Goal: Browse casually

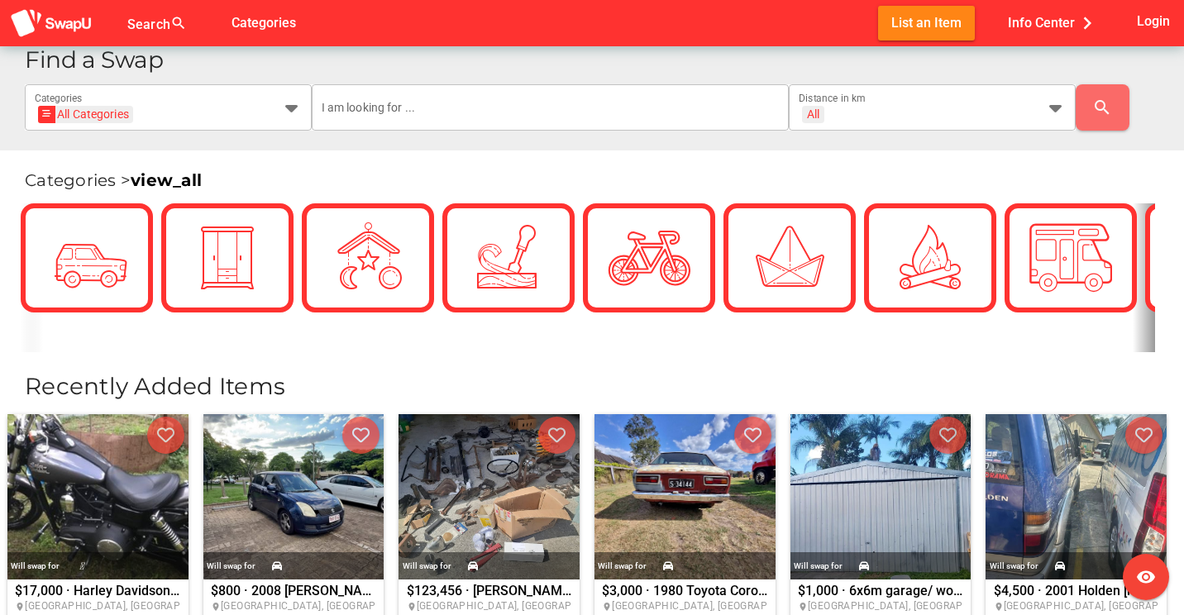
scroll to position [496, 0]
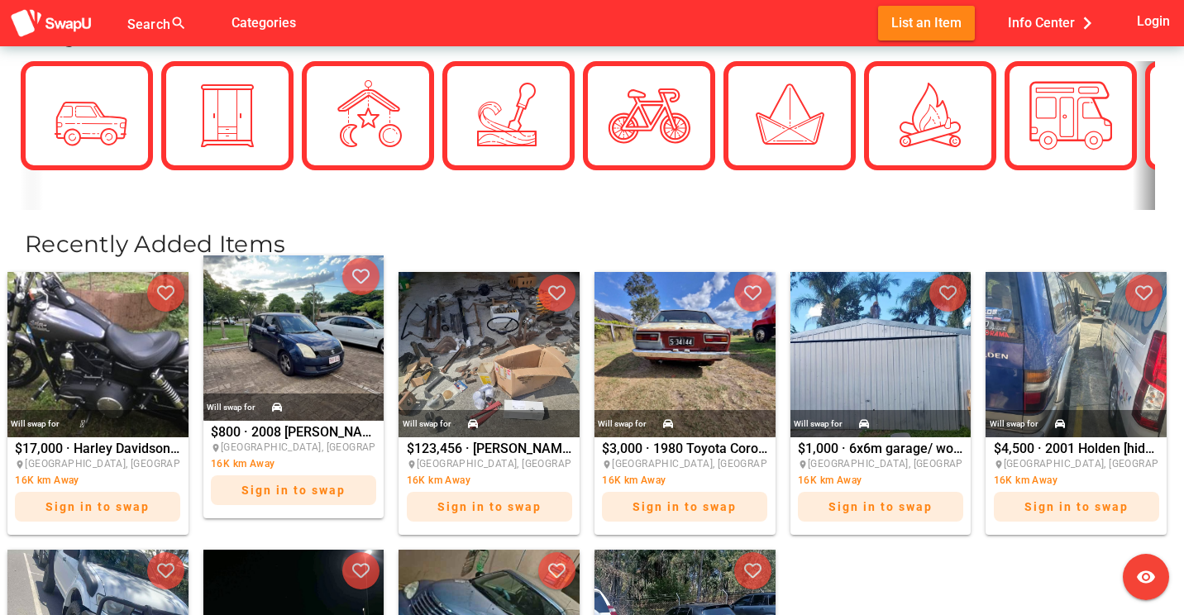
click at [339, 358] on img at bounding box center [293, 337] width 181 height 165
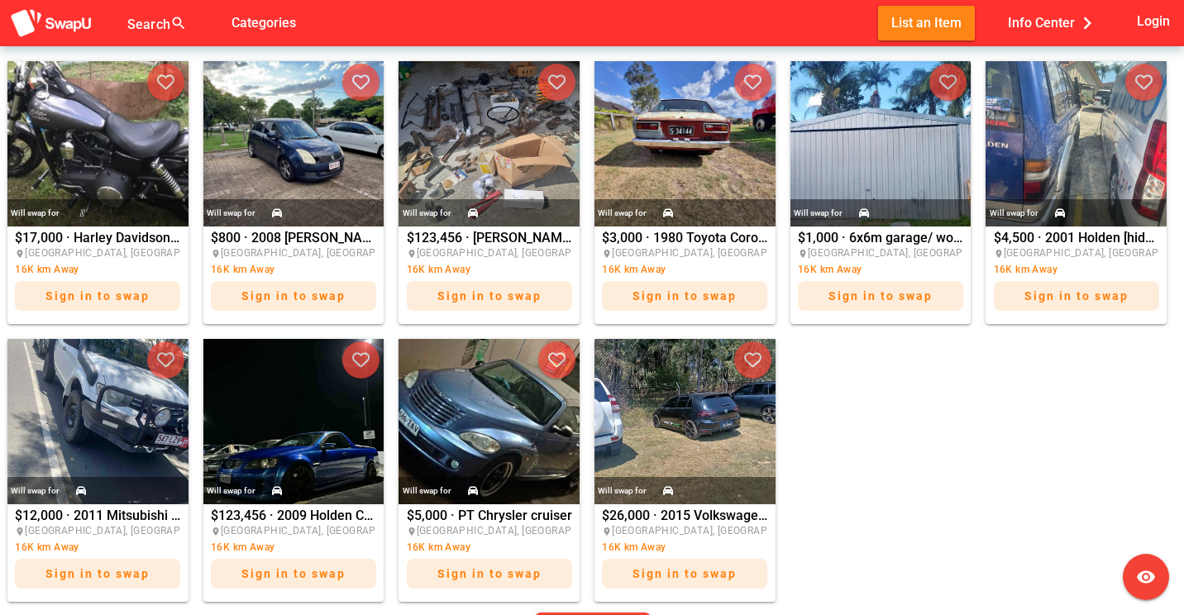
scroll to position [687, 0]
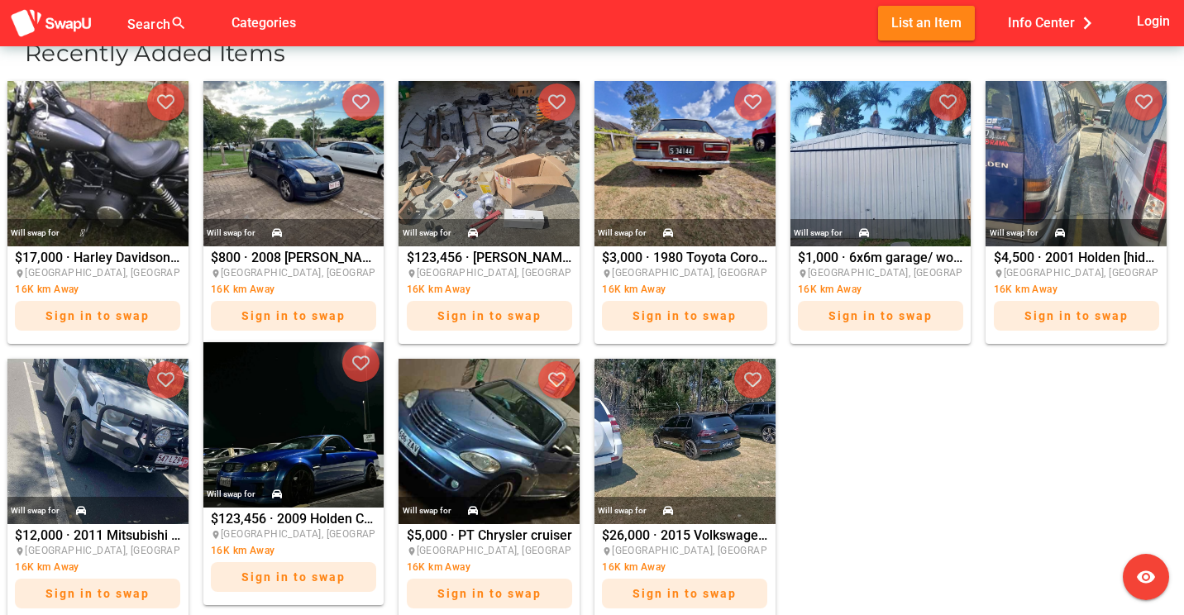
click at [274, 446] on img at bounding box center [293, 424] width 181 height 165
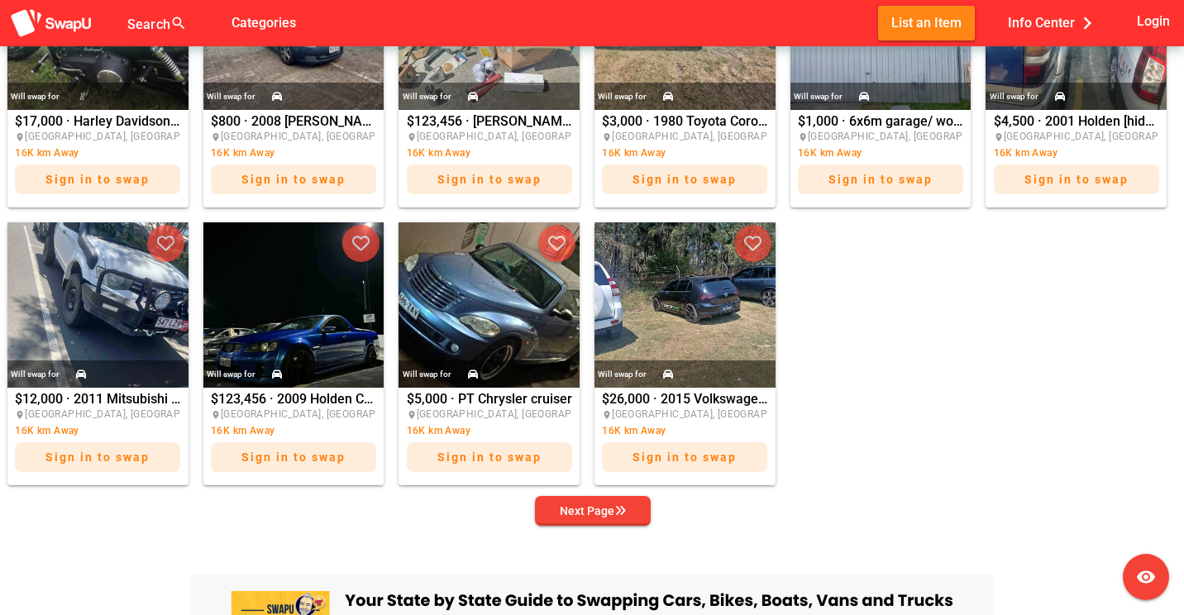
scroll to position [827, 0]
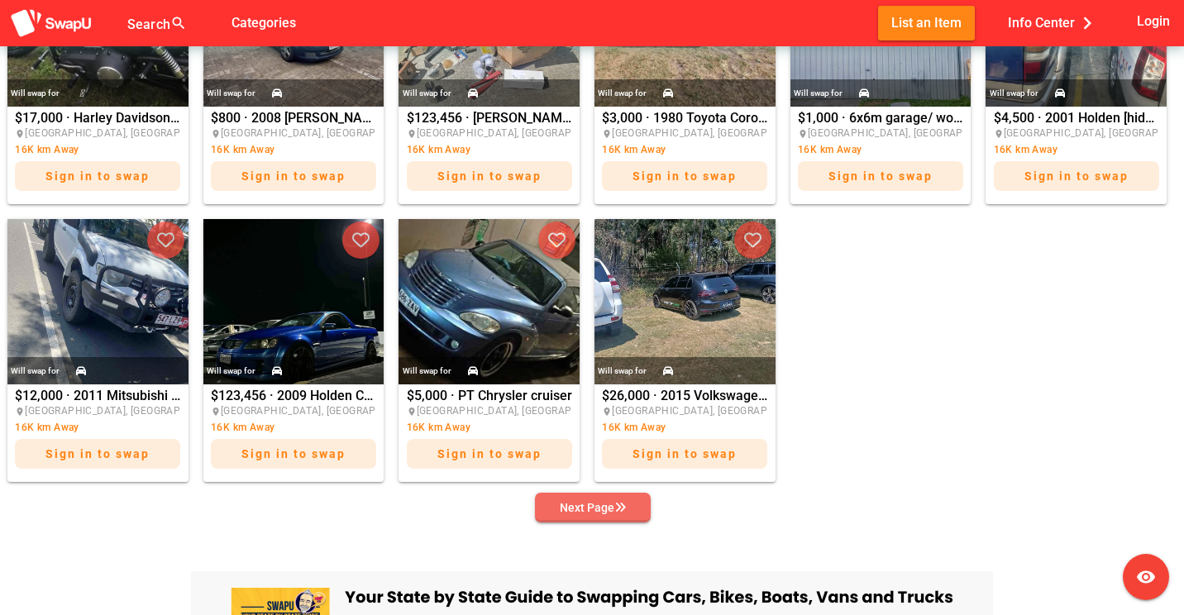
click at [608, 518] on span "Next Page" at bounding box center [592, 507] width 89 height 23
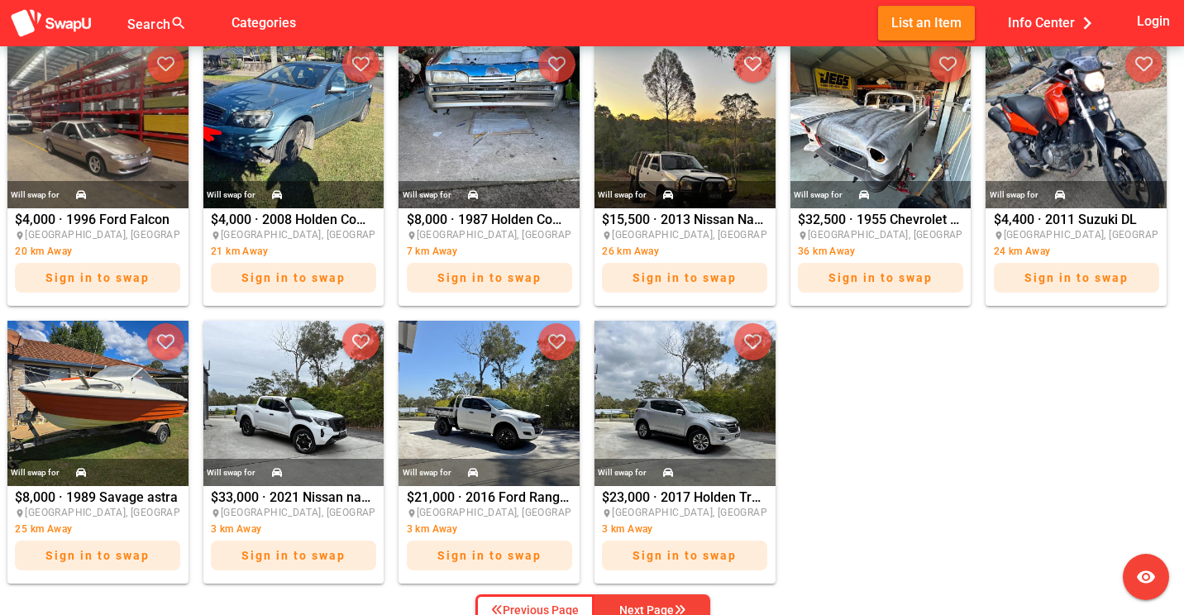
scroll to position [744, 0]
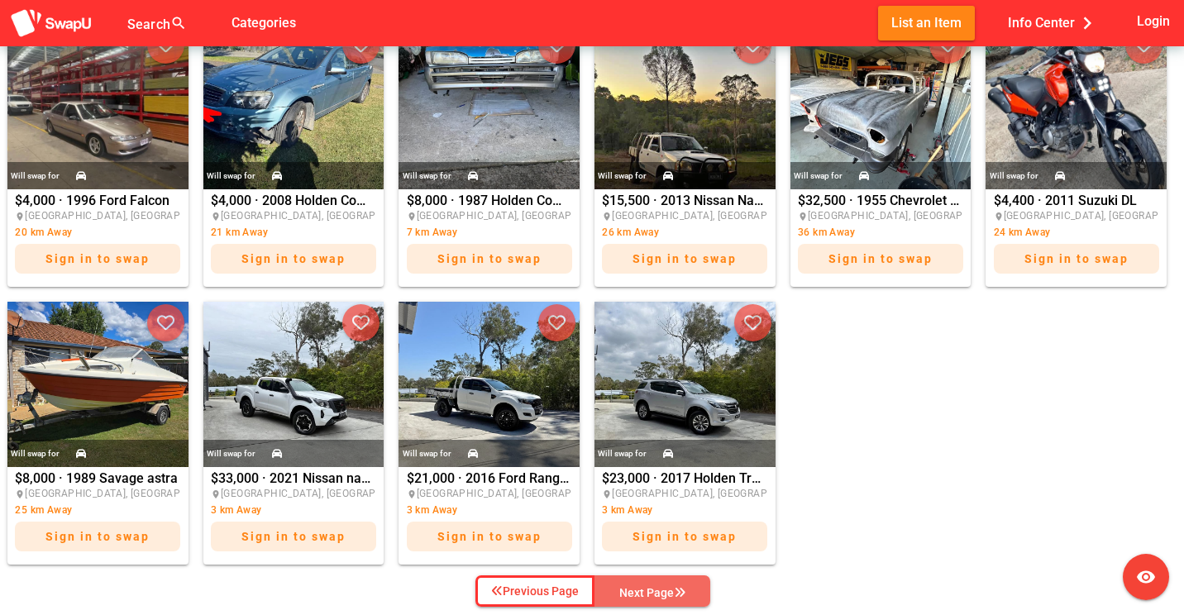
click at [638, 594] on div "Next Page" at bounding box center [652, 593] width 66 height 20
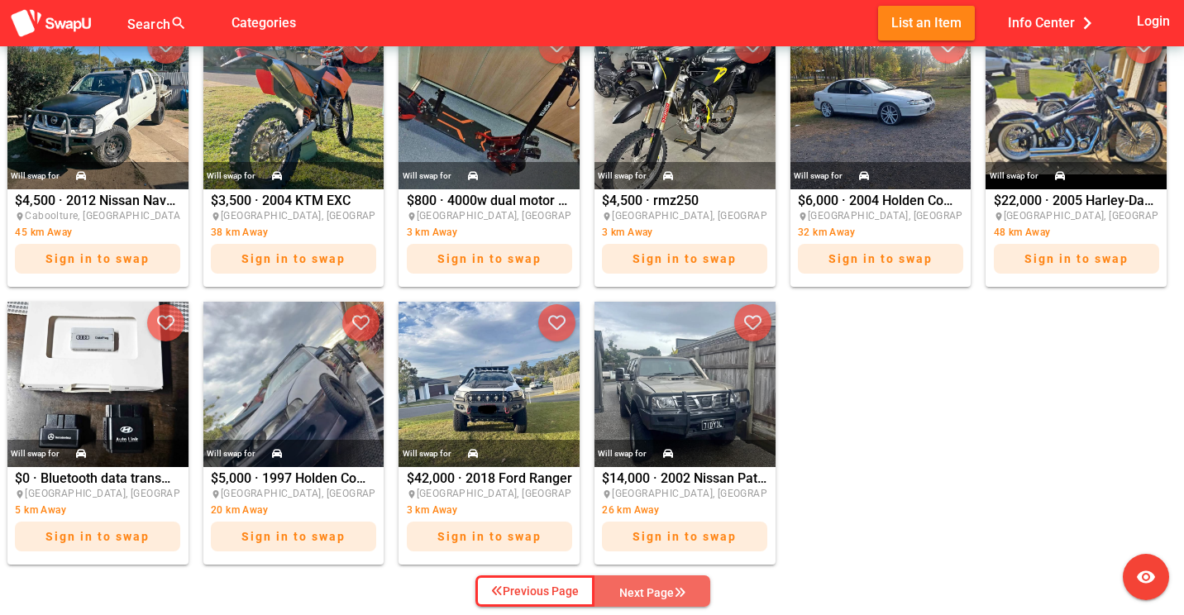
click at [656, 587] on div "Next Page" at bounding box center [652, 593] width 66 height 20
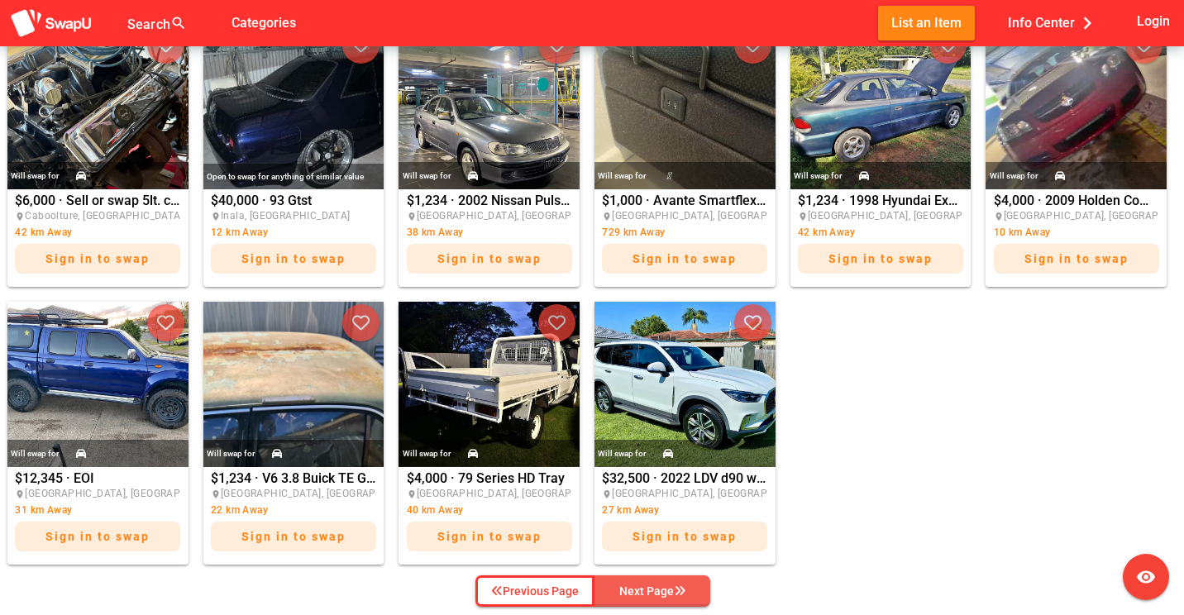
click at [659, 589] on div "Next Page" at bounding box center [652, 591] width 66 height 20
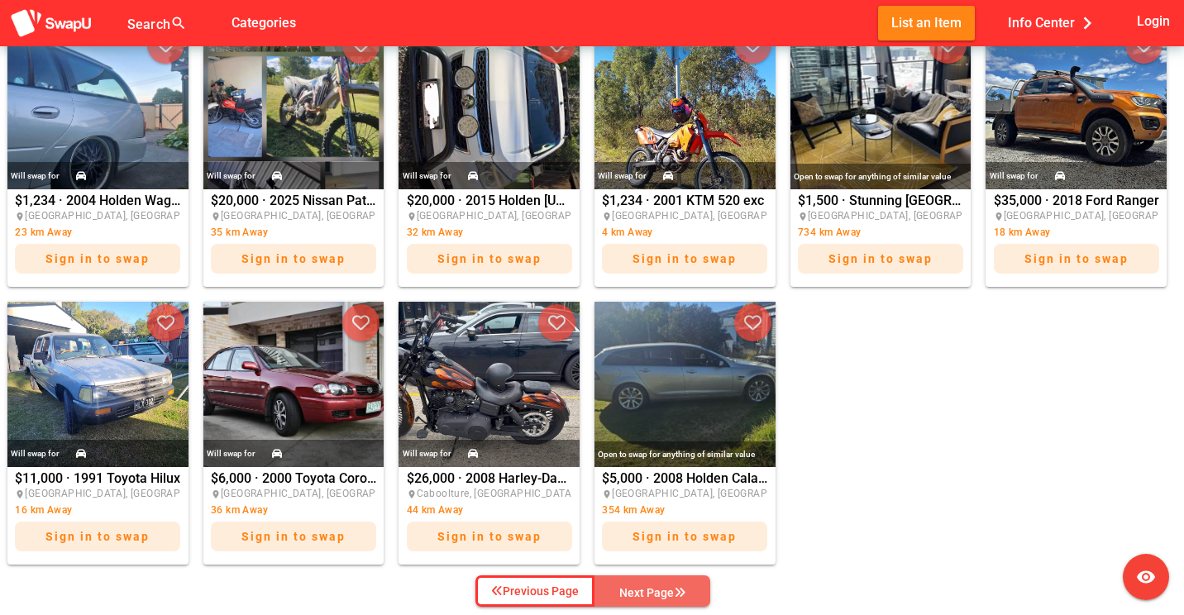
drag, startPoint x: 632, startPoint y: 594, endPoint x: 715, endPoint y: 561, distance: 89.5
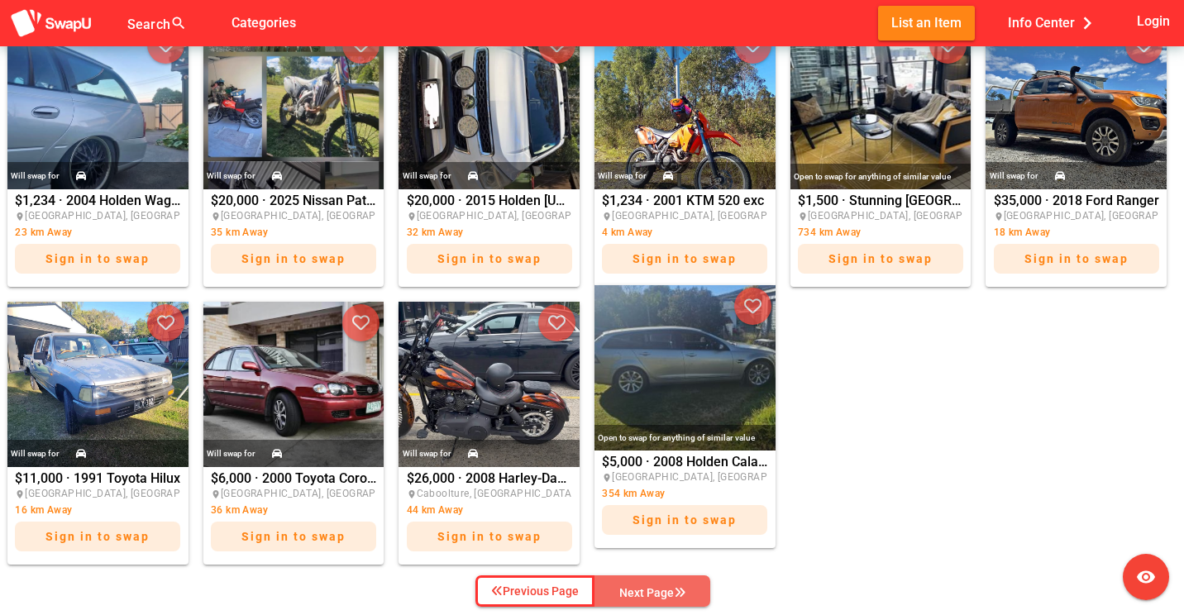
click at [631, 594] on div "Next Page" at bounding box center [652, 593] width 66 height 20
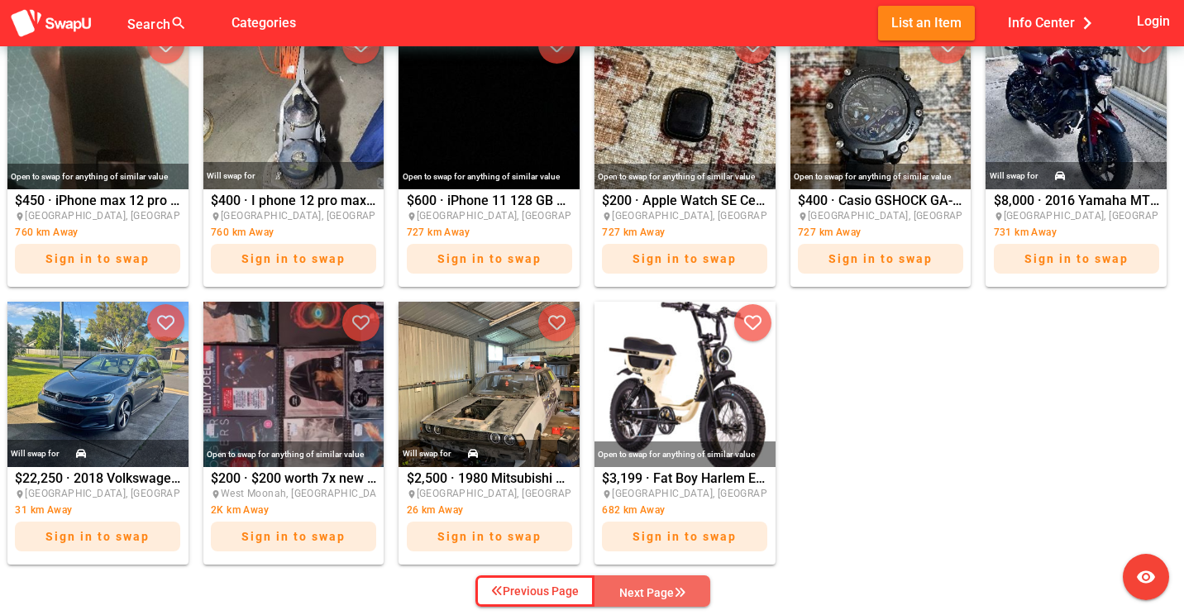
click at [683, 583] on div "Next Page" at bounding box center [652, 593] width 66 height 20
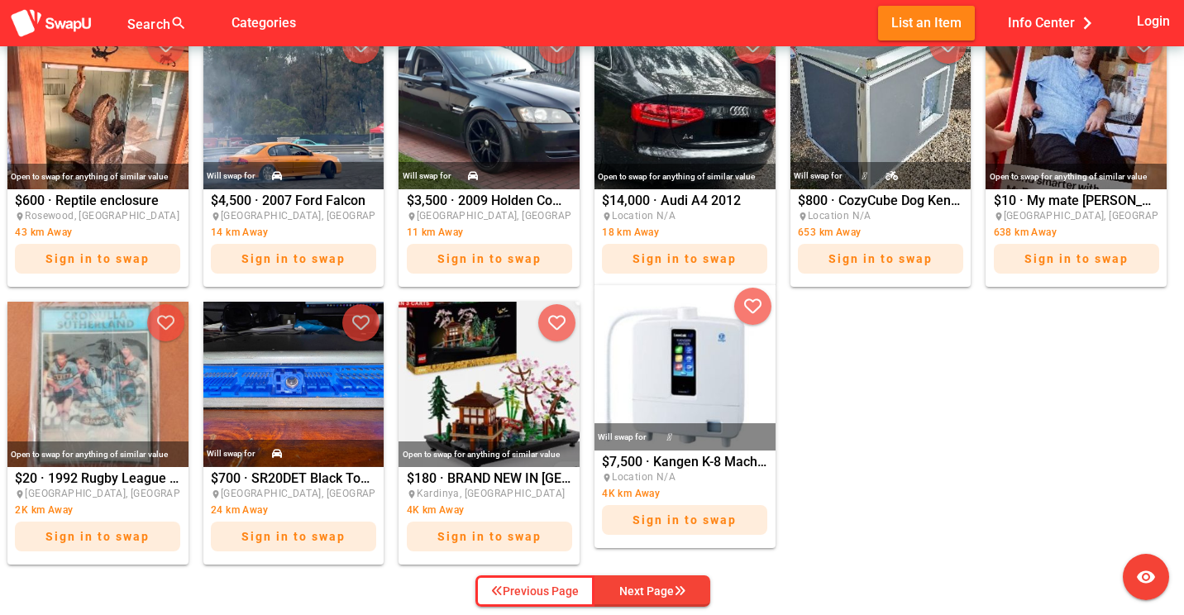
click at [713, 397] on img at bounding box center [684, 367] width 181 height 165
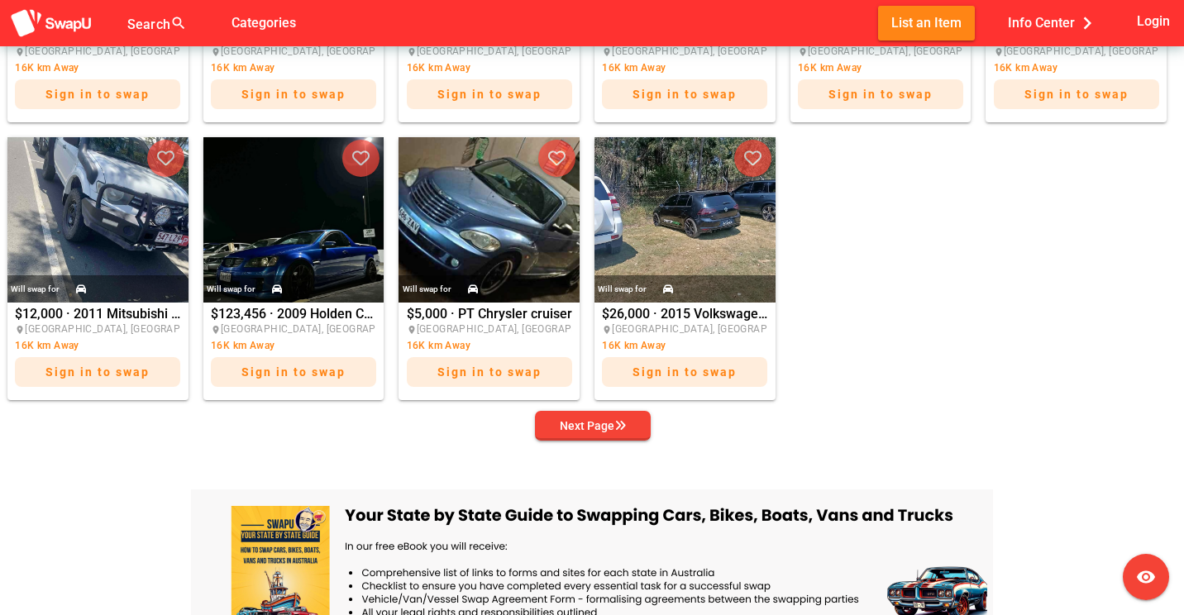
scroll to position [909, 0]
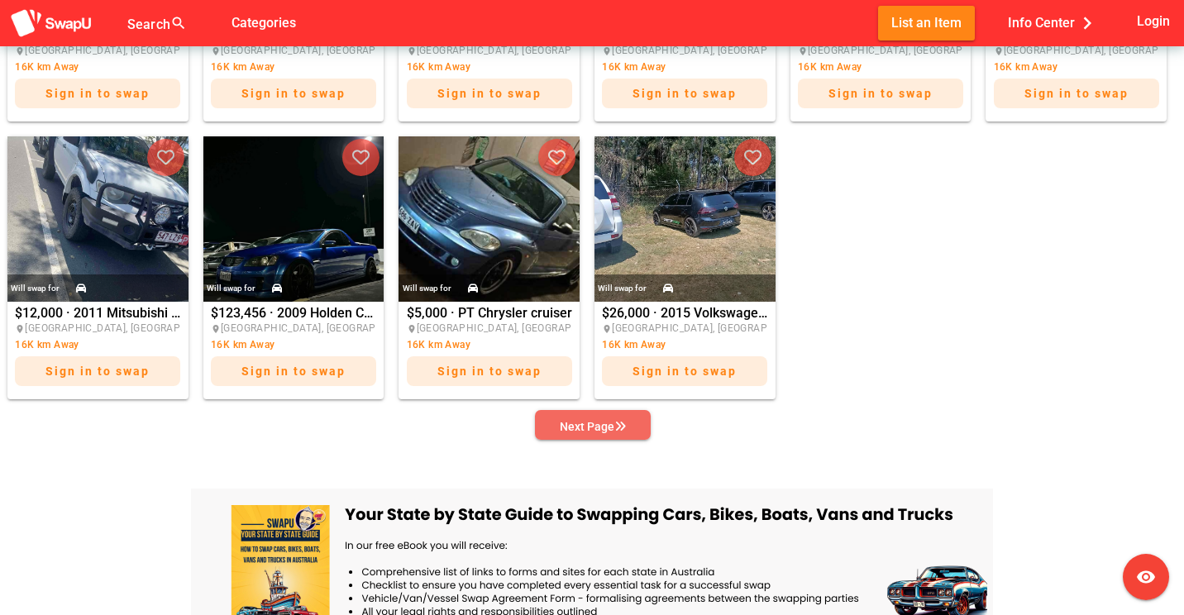
click at [610, 426] on div "Next Page" at bounding box center [593, 427] width 66 height 20
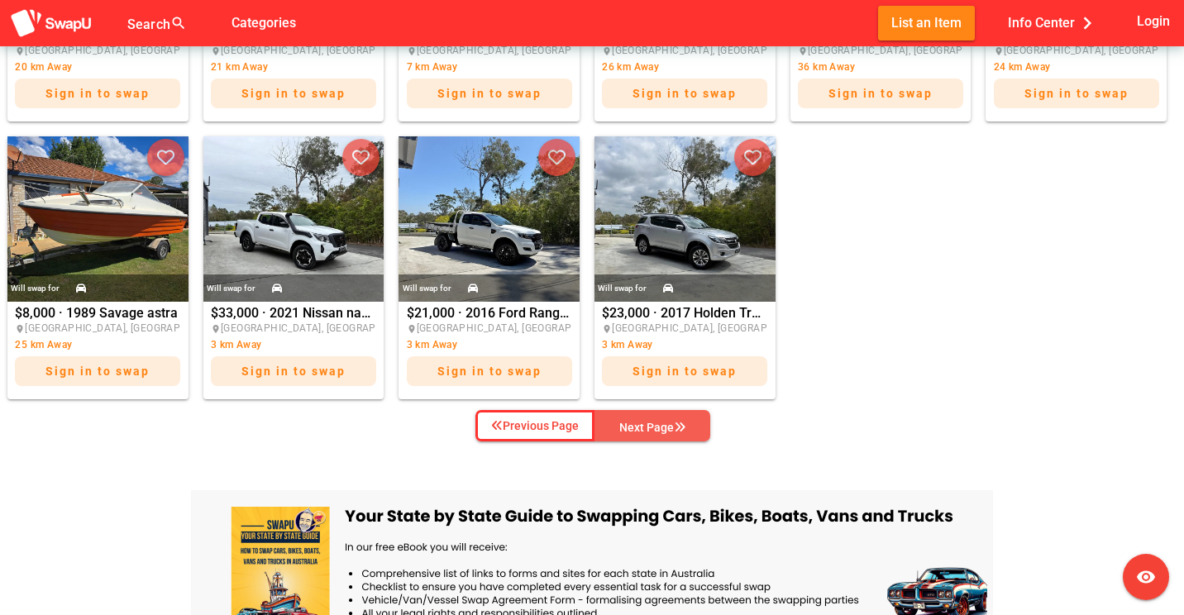
click at [626, 424] on div "Next Page" at bounding box center [652, 427] width 66 height 20
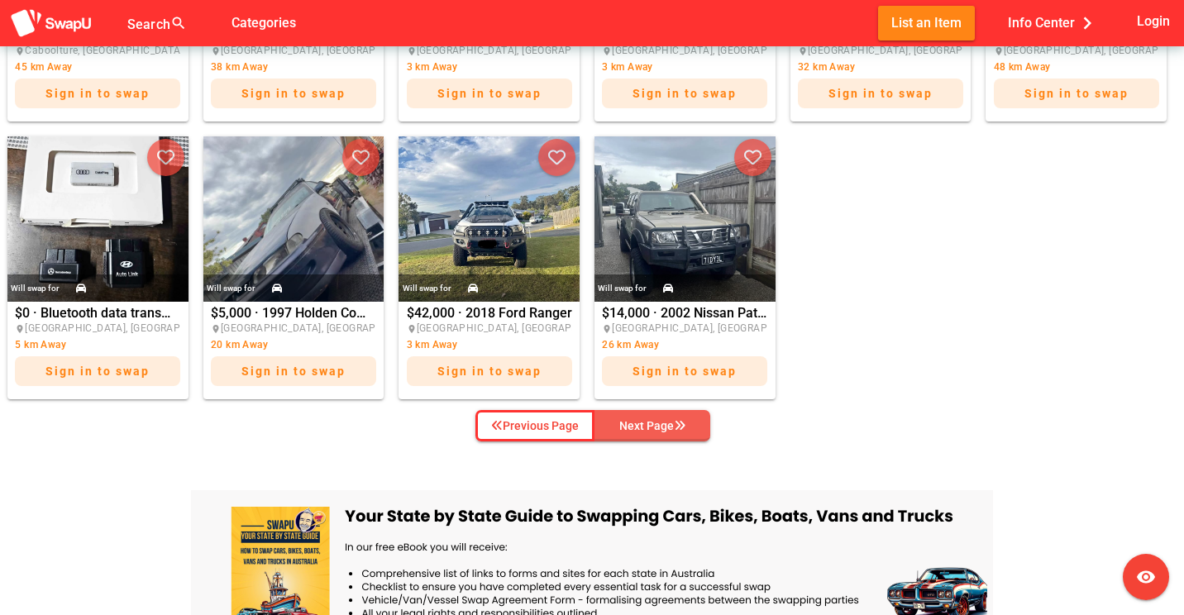
click at [684, 427] on icon "button" at bounding box center [680, 426] width 12 height 12
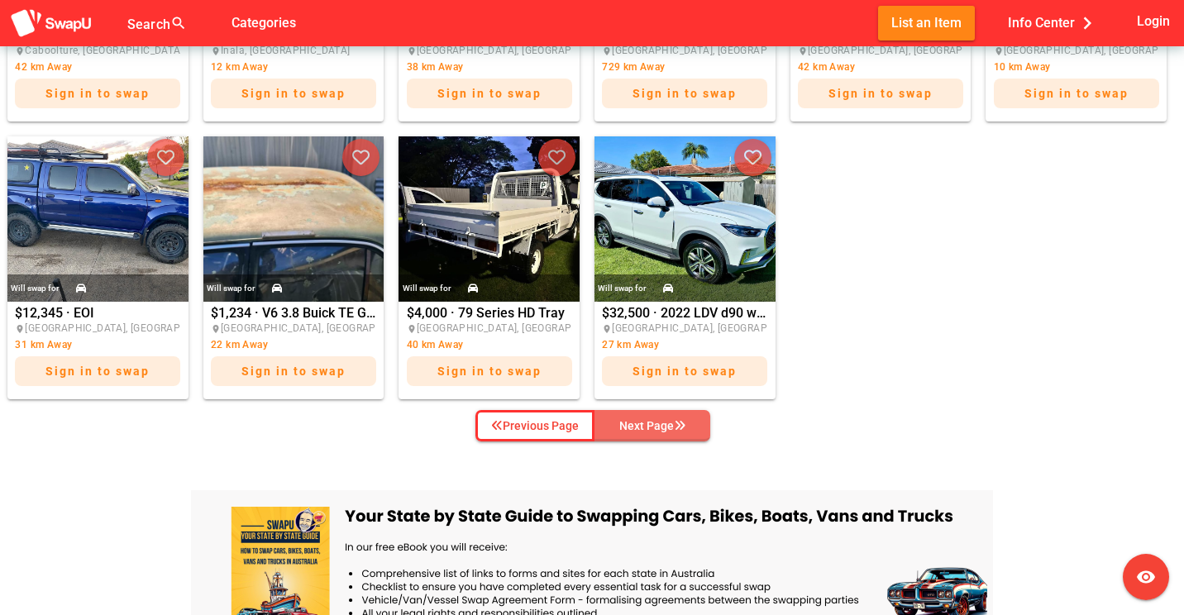
click at [684, 427] on icon "button" at bounding box center [680, 426] width 12 height 12
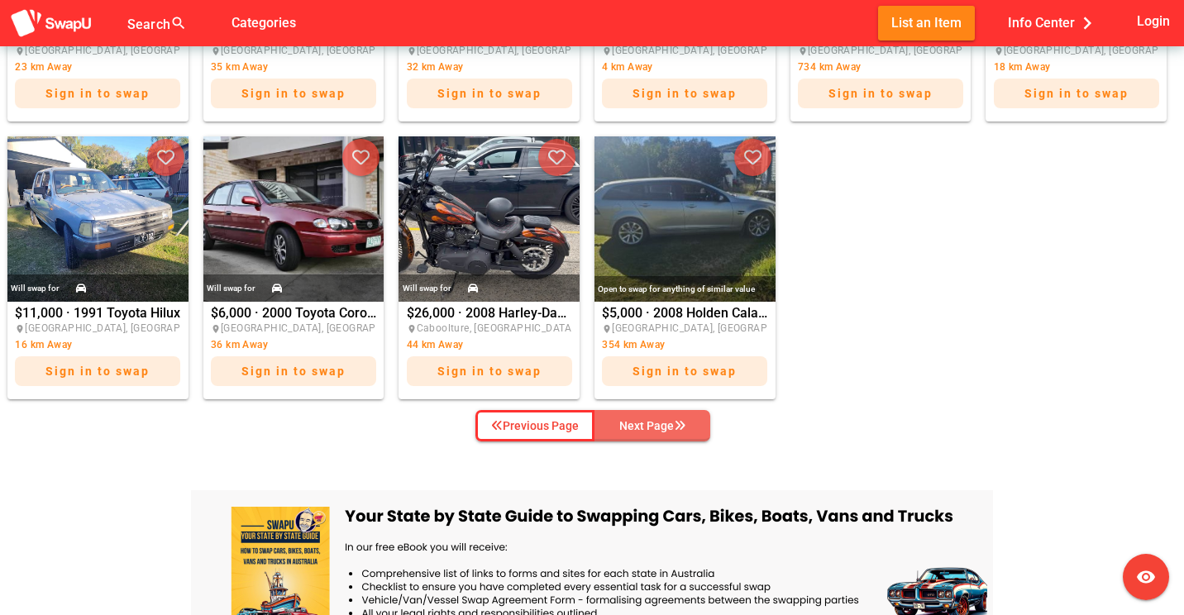
click at [684, 427] on icon "button" at bounding box center [680, 426] width 12 height 12
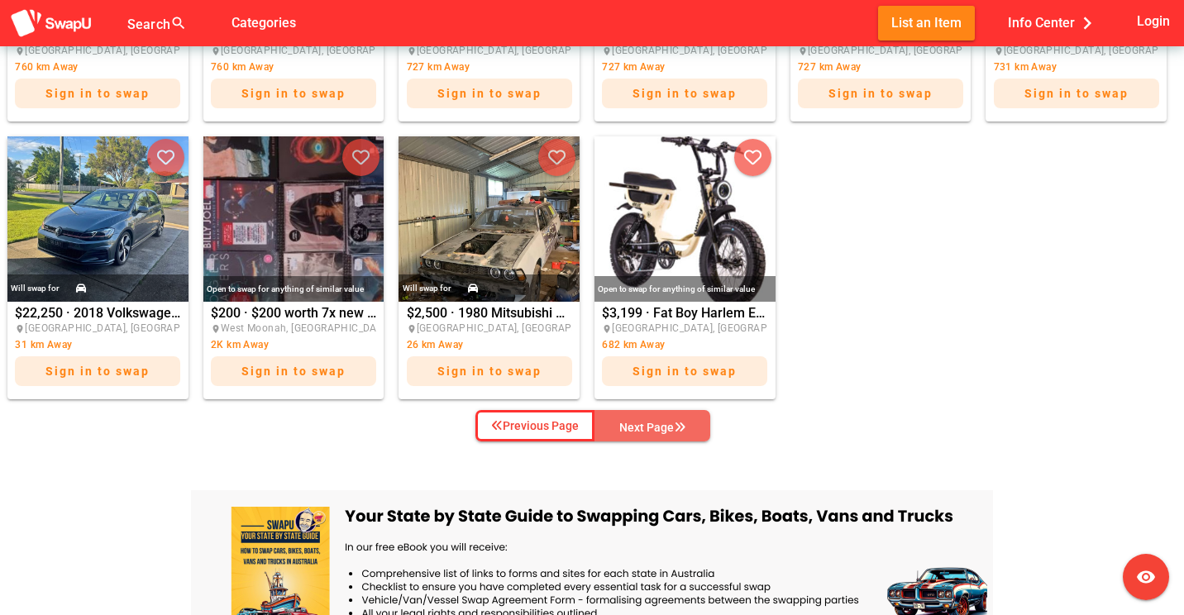
click at [684, 427] on icon "button" at bounding box center [680, 428] width 12 height 12
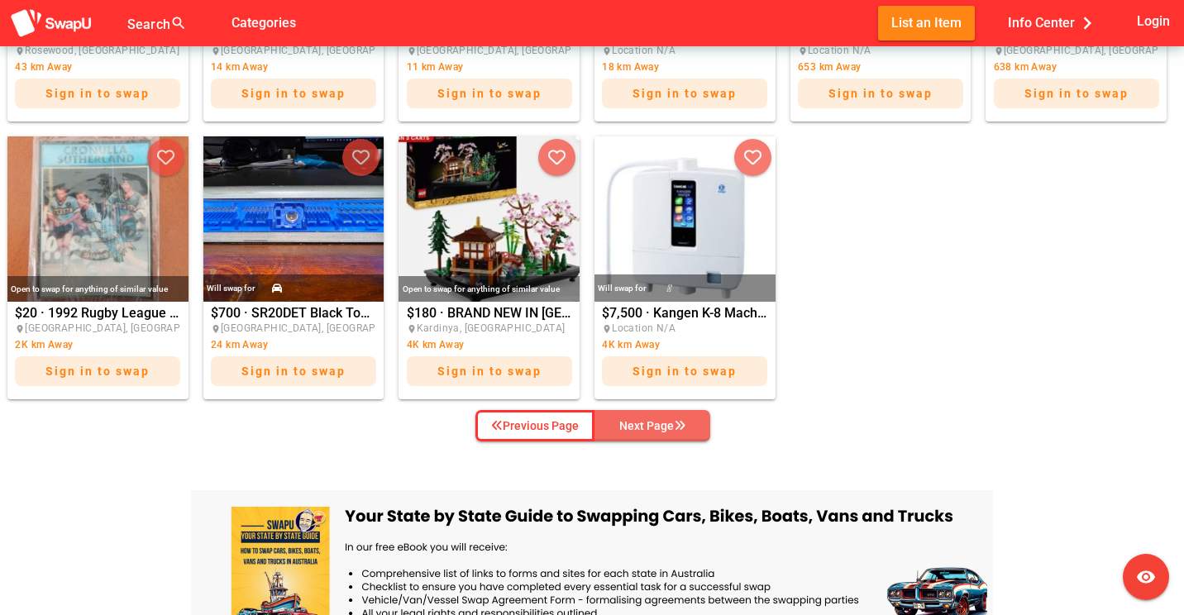
click at [684, 427] on icon "button" at bounding box center [680, 426] width 12 height 12
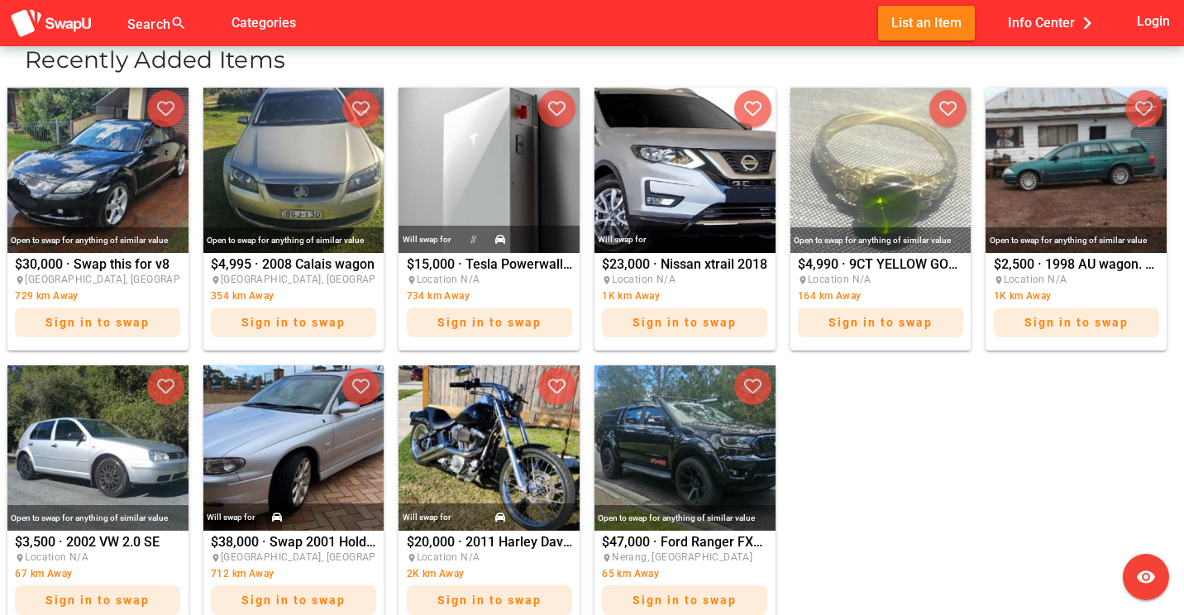
scroll to position [661, 0]
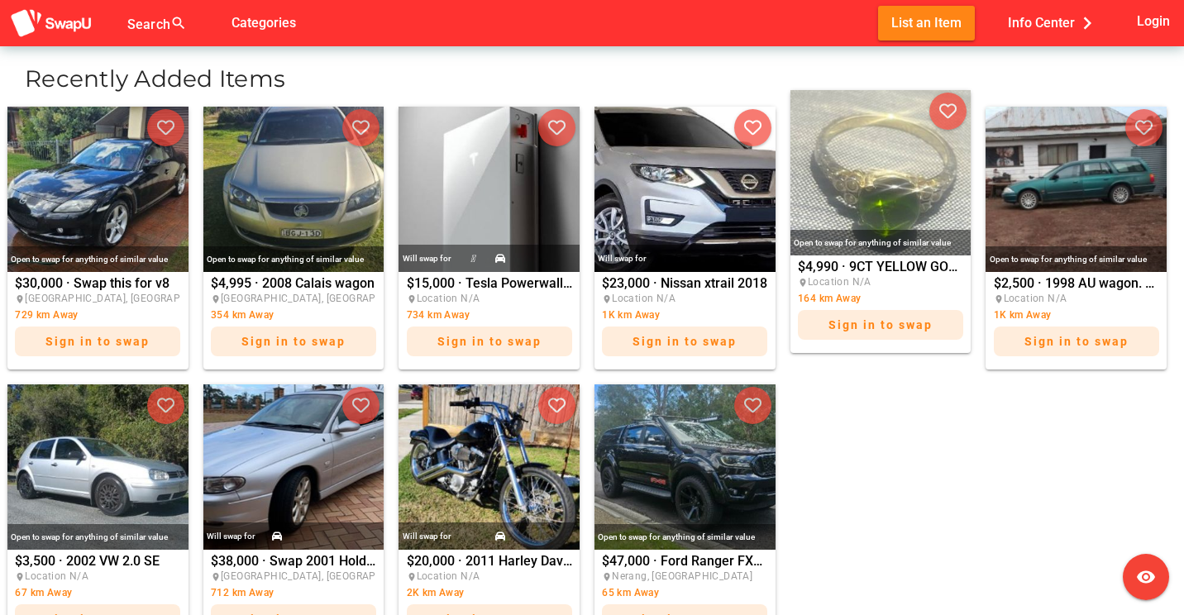
click at [858, 189] on img at bounding box center [880, 172] width 181 height 165
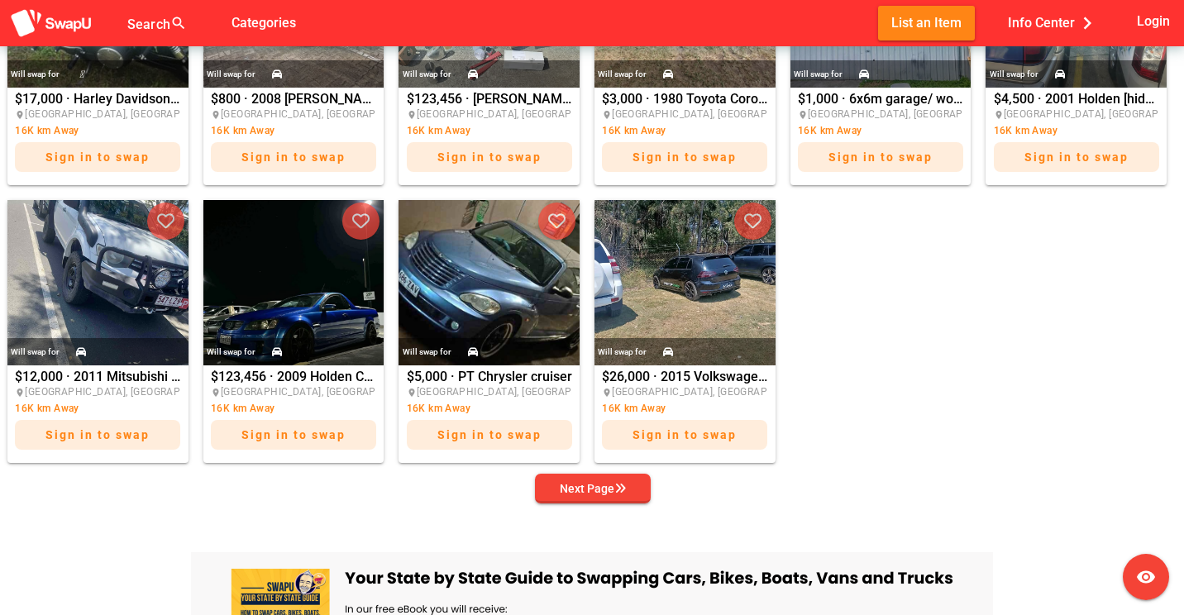
scroll to position [931, 0]
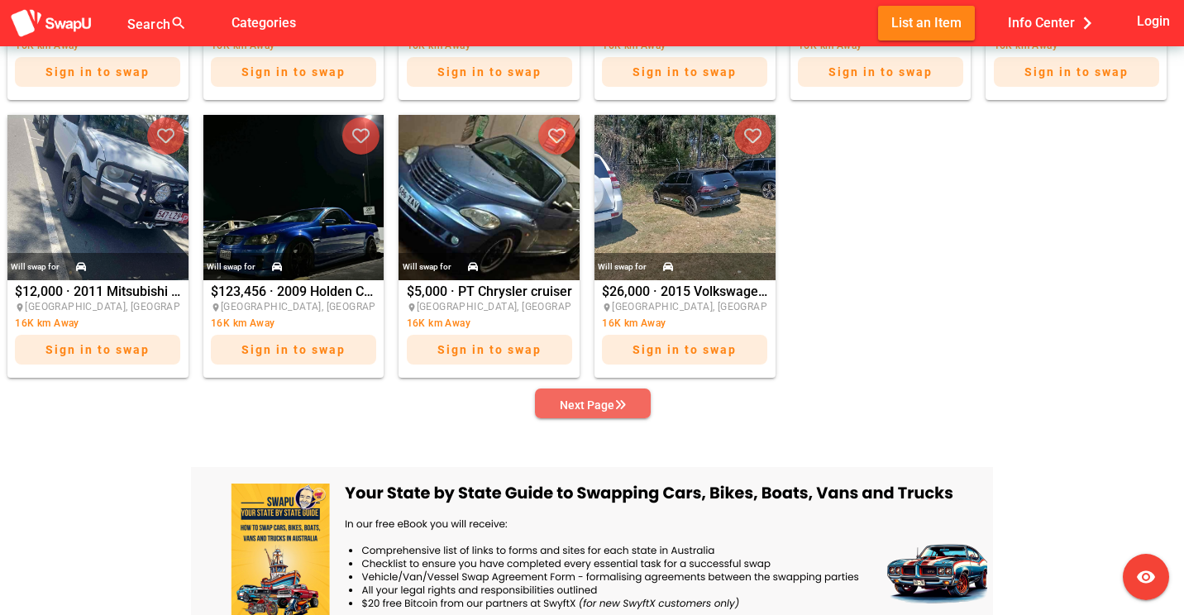
click at [608, 400] on div "Next Page" at bounding box center [593, 405] width 66 height 20
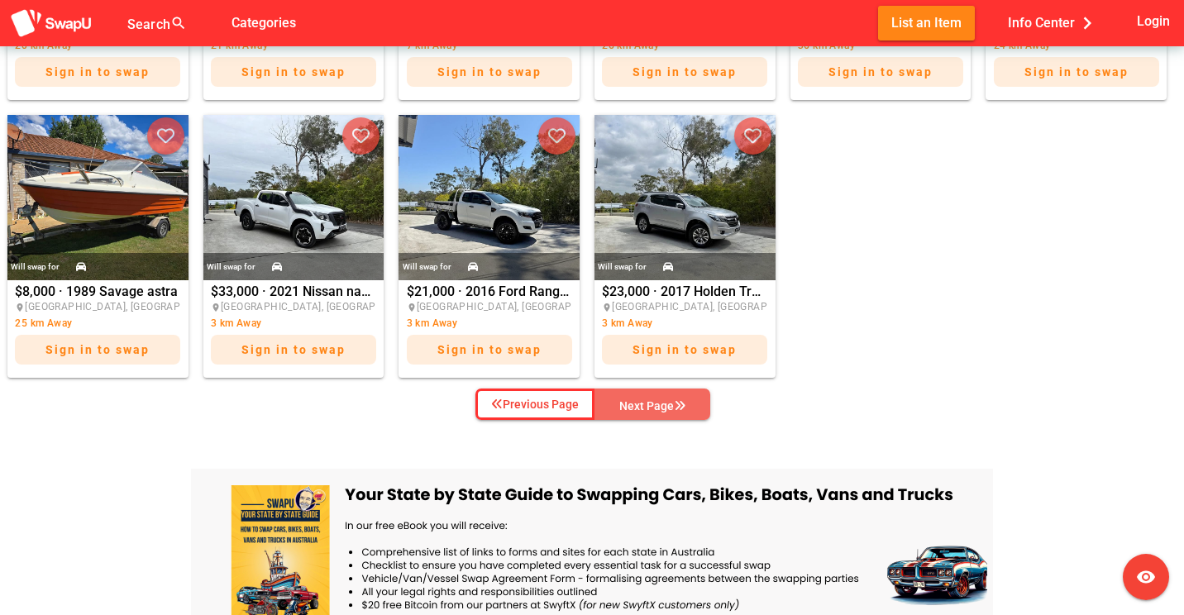
click at [608, 400] on span "Next Page" at bounding box center [652, 405] width 89 height 25
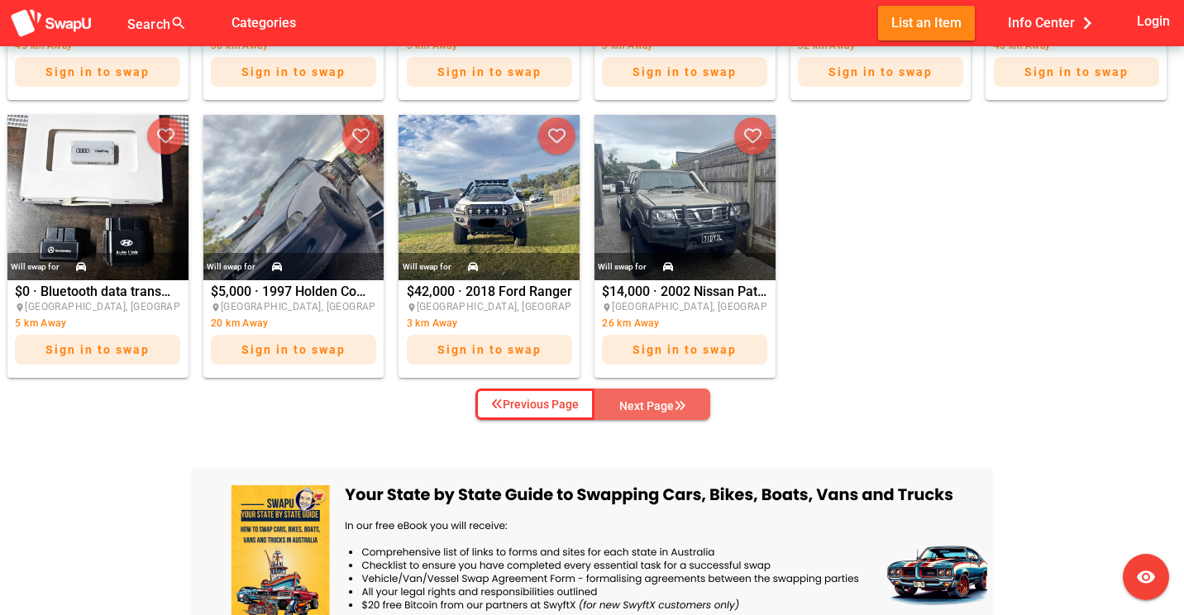
click at [616, 398] on span "Next Page" at bounding box center [652, 405] width 89 height 25
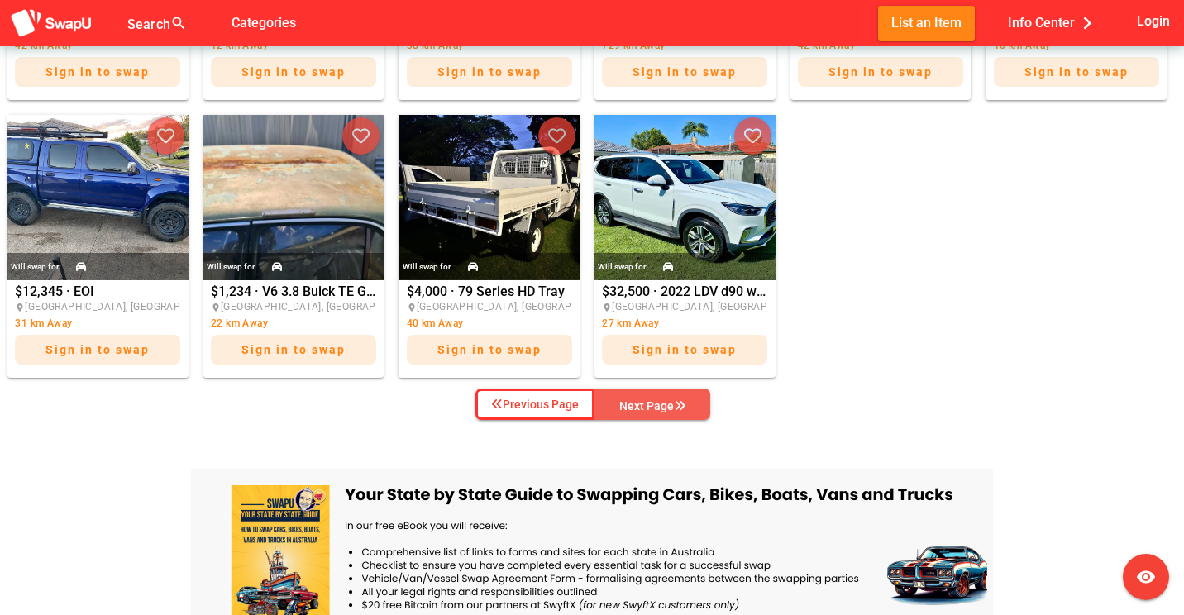
click at [665, 399] on div "Next Page" at bounding box center [652, 406] width 66 height 20
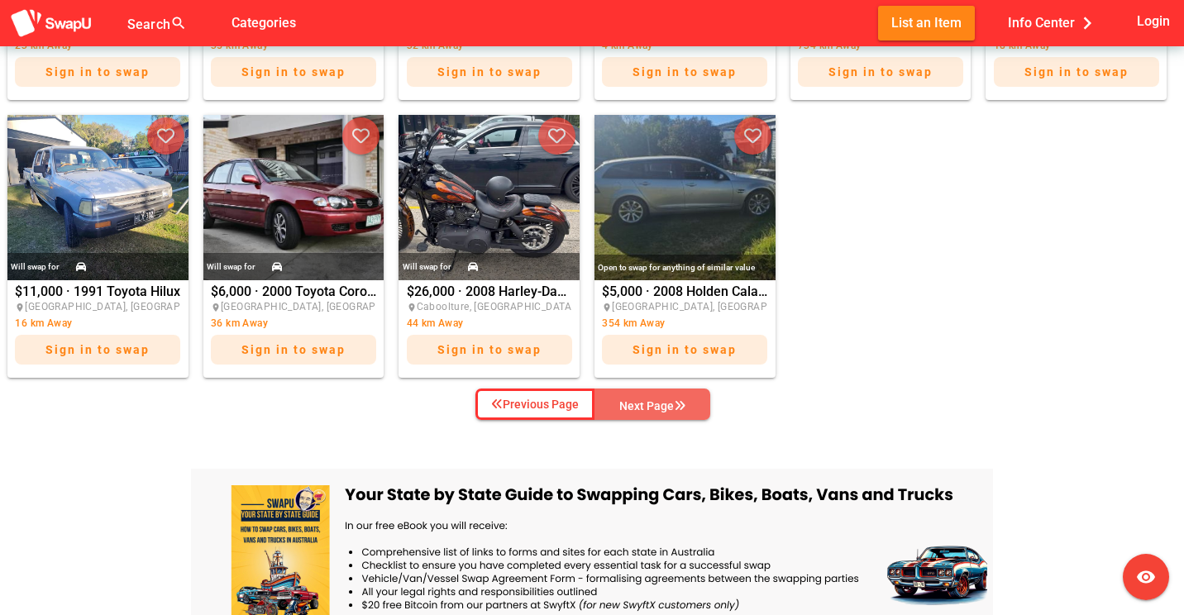
click at [665, 399] on div "Next Page" at bounding box center [652, 406] width 66 height 20
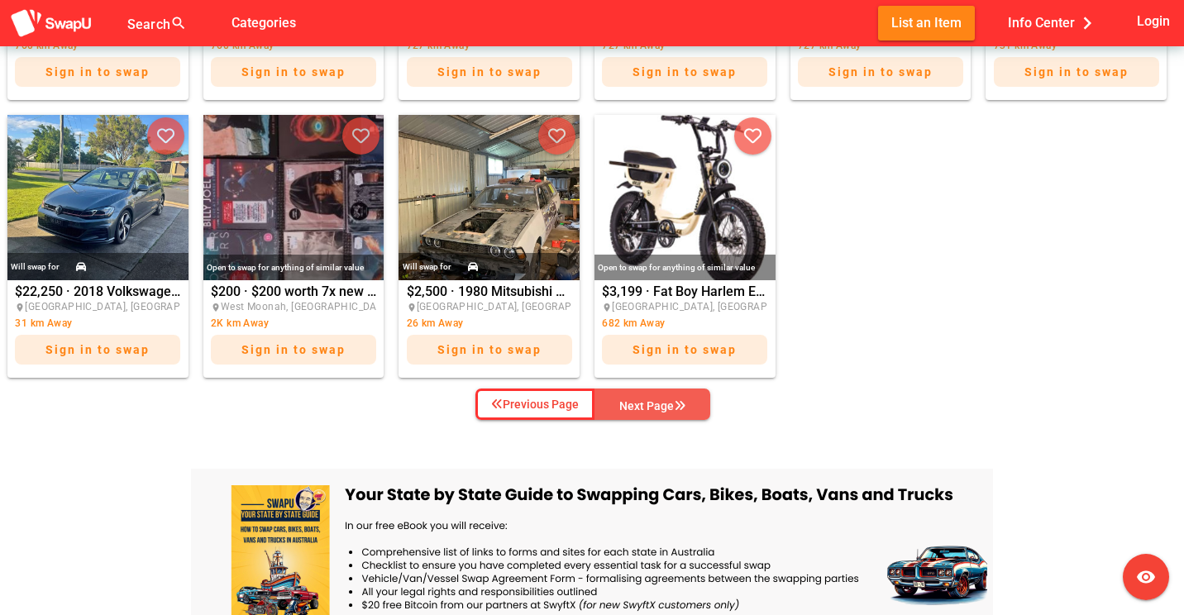
click at [665, 399] on div "Next Page" at bounding box center [652, 406] width 66 height 20
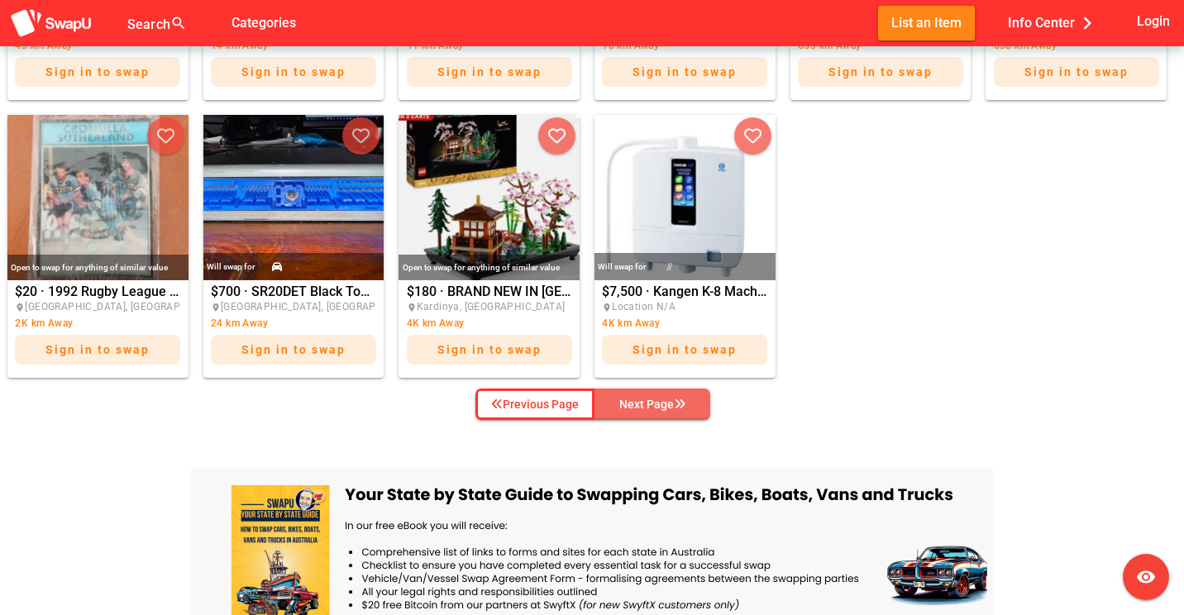
click at [665, 399] on div "Next Page" at bounding box center [652, 404] width 66 height 20
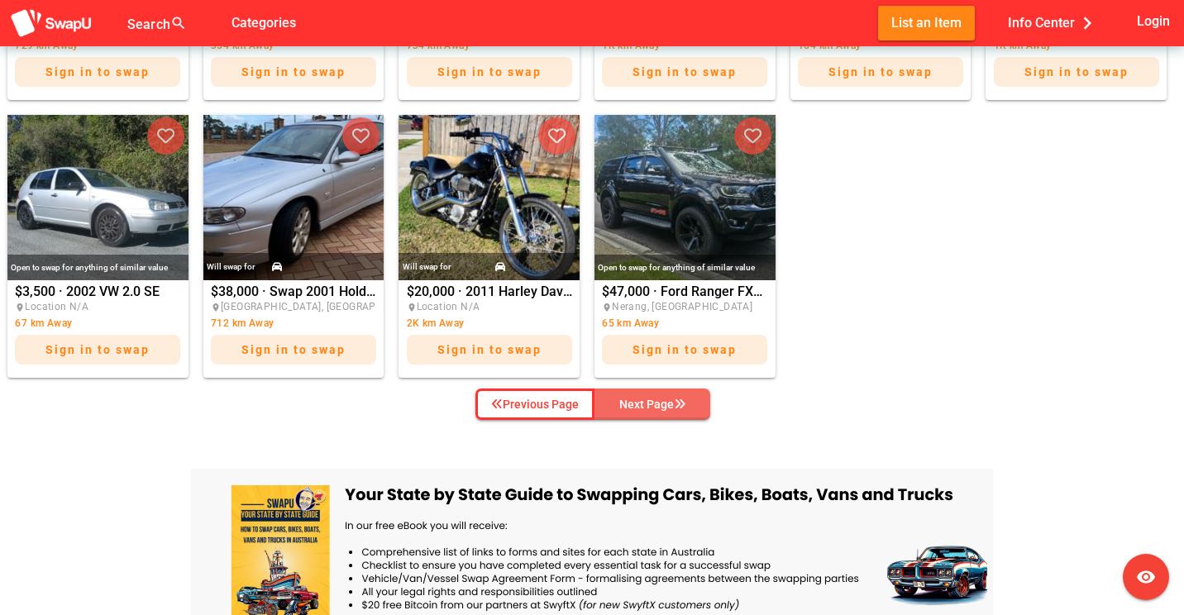
click at [665, 399] on div "Next Page" at bounding box center [652, 404] width 66 height 20
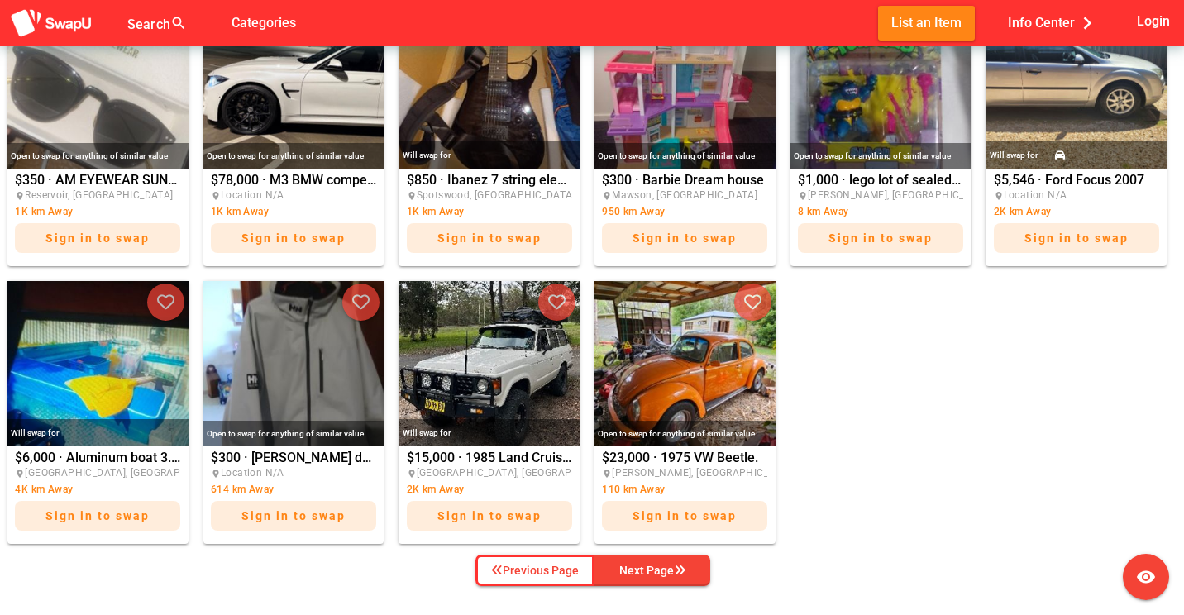
scroll to position [848, 0]
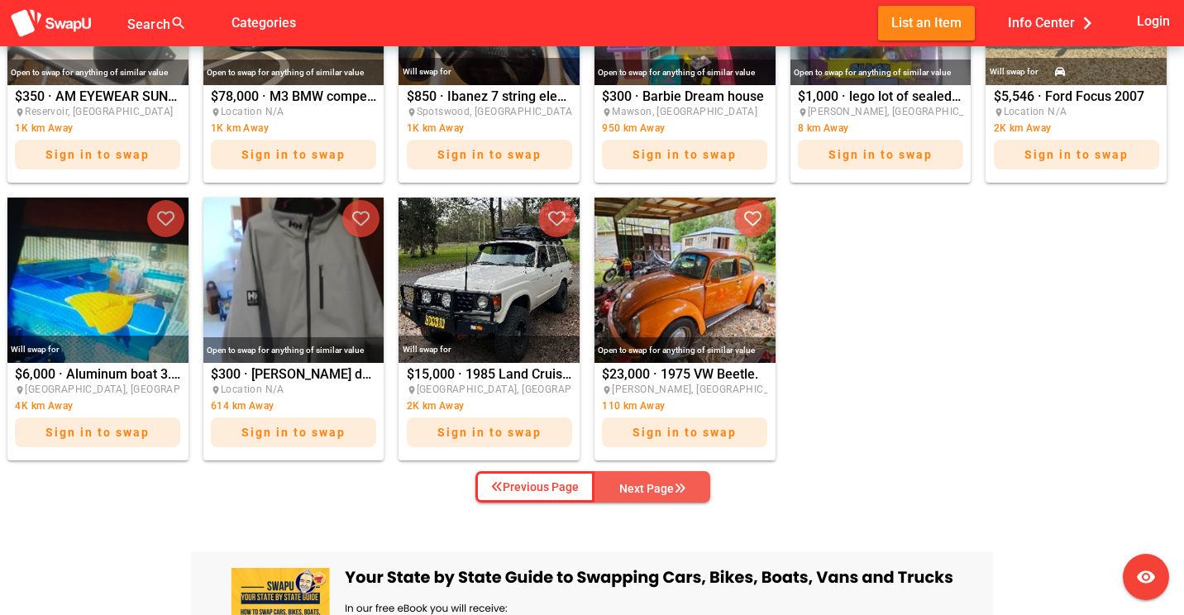
click at [690, 489] on span "Next Page" at bounding box center [652, 488] width 89 height 25
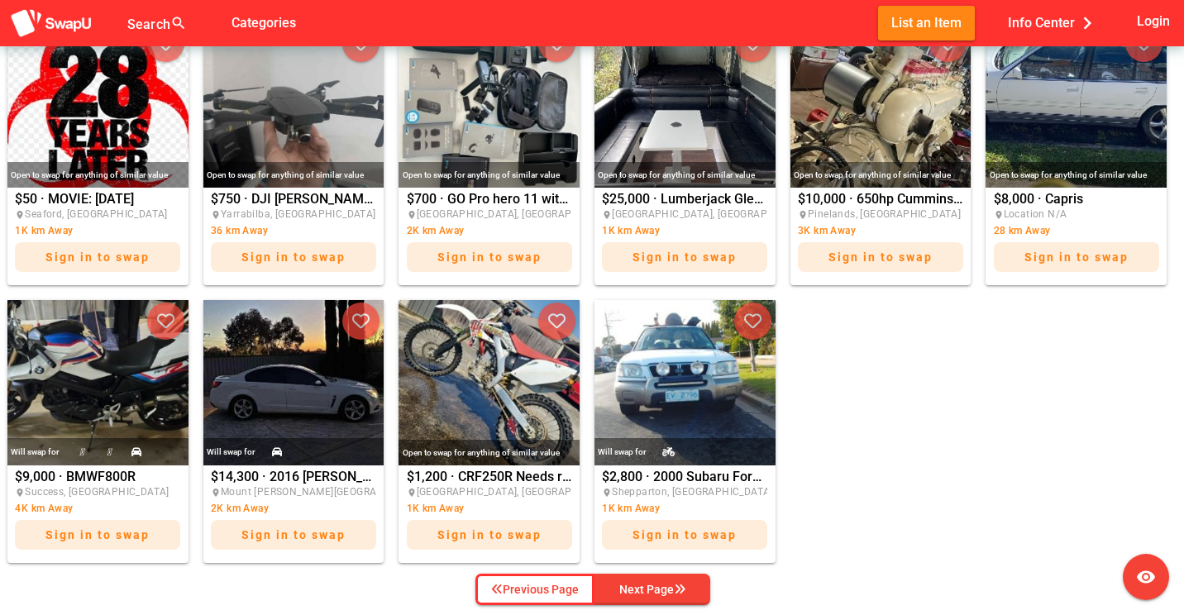
scroll to position [765, 0]
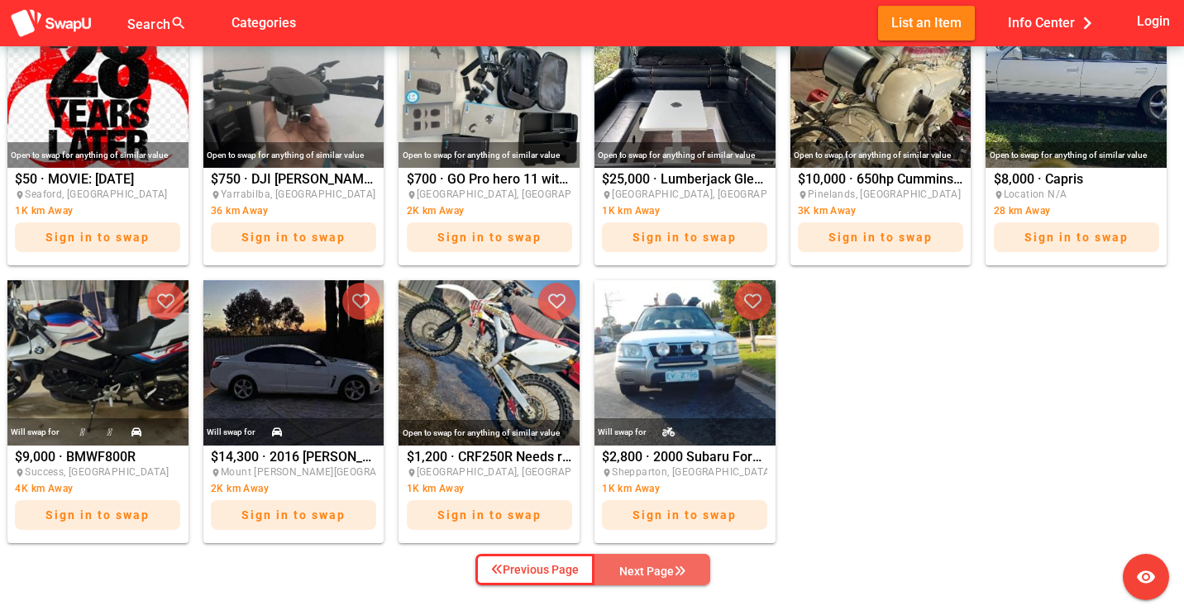
click at [667, 565] on div "Next Page" at bounding box center [652, 571] width 66 height 20
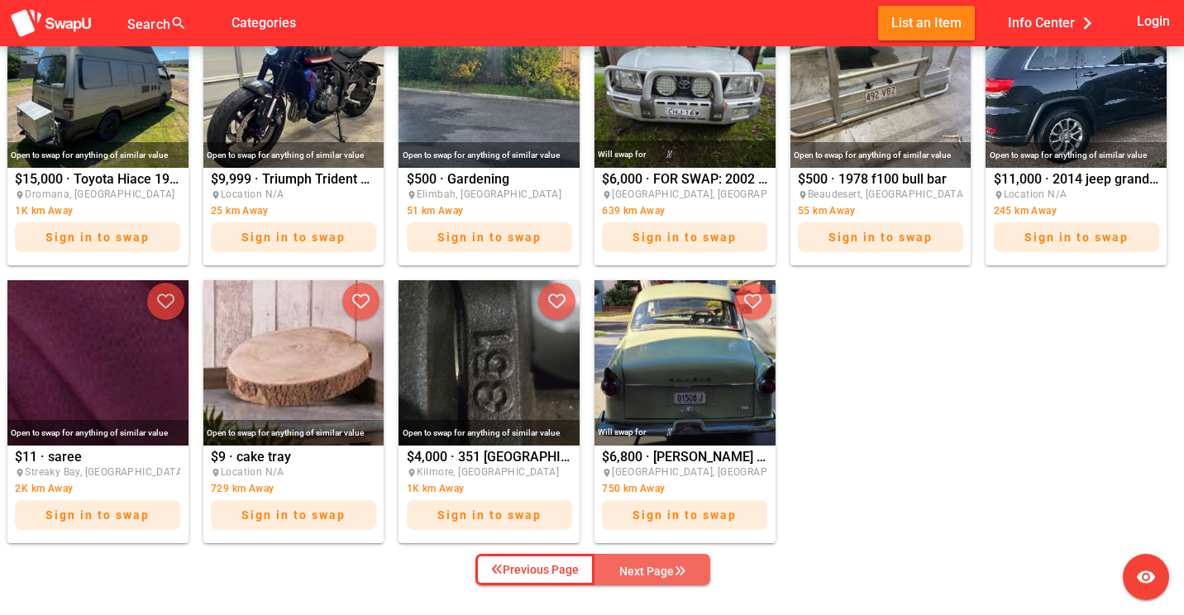
click at [676, 567] on icon "button" at bounding box center [680, 571] width 12 height 12
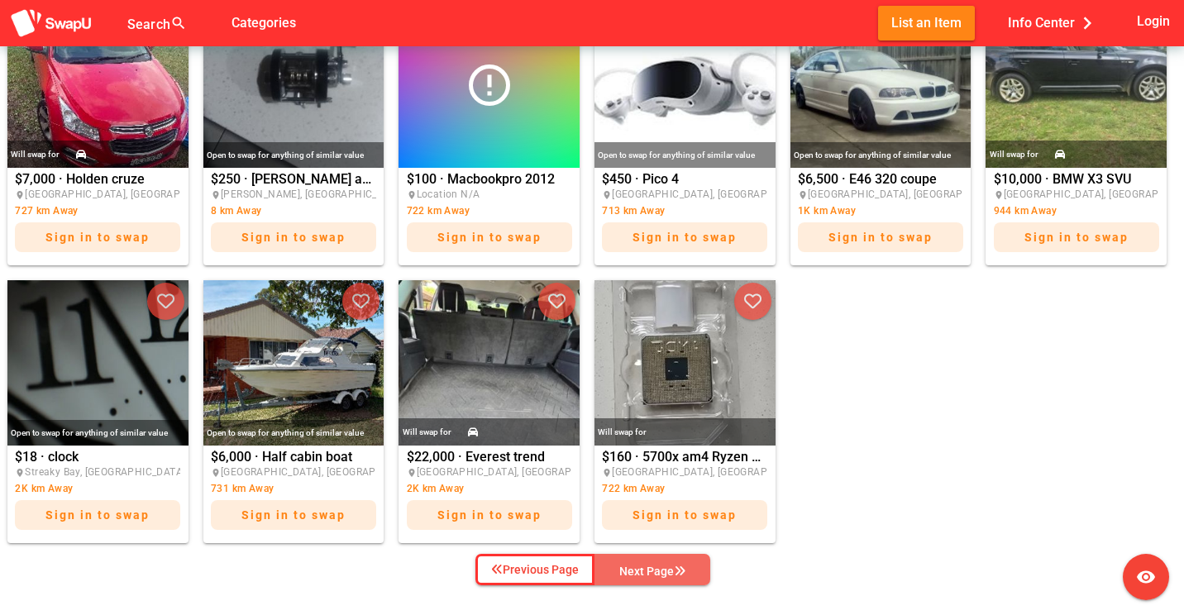
click at [656, 575] on div "Next Page" at bounding box center [652, 571] width 66 height 20
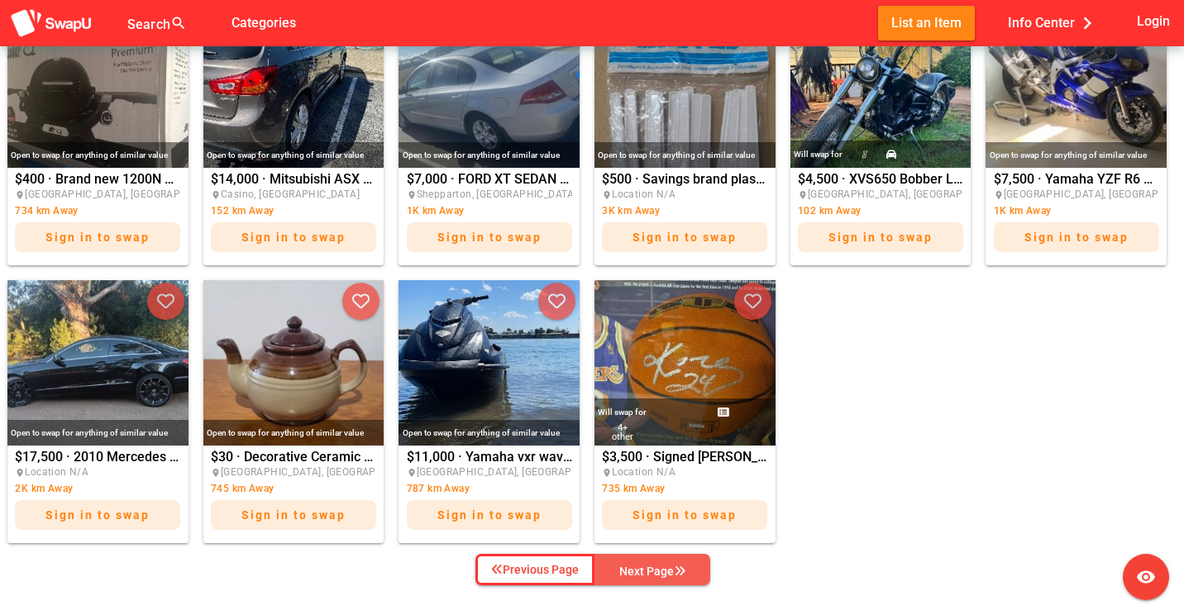
click at [674, 565] on icon "button" at bounding box center [680, 571] width 12 height 12
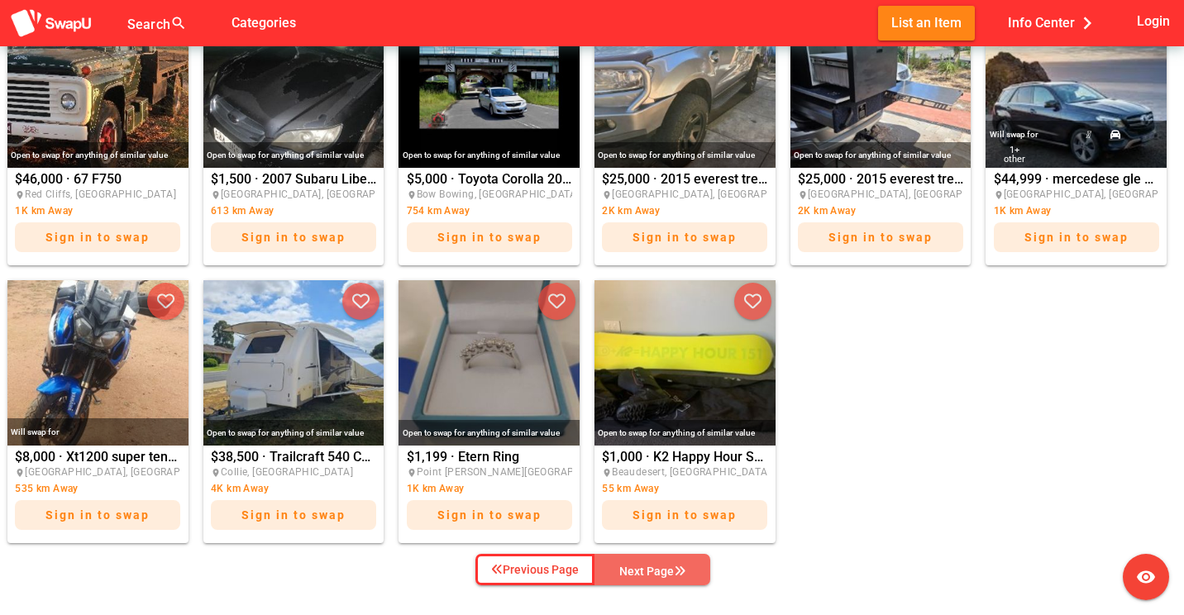
click at [684, 579] on span "Next Page" at bounding box center [652, 571] width 89 height 25
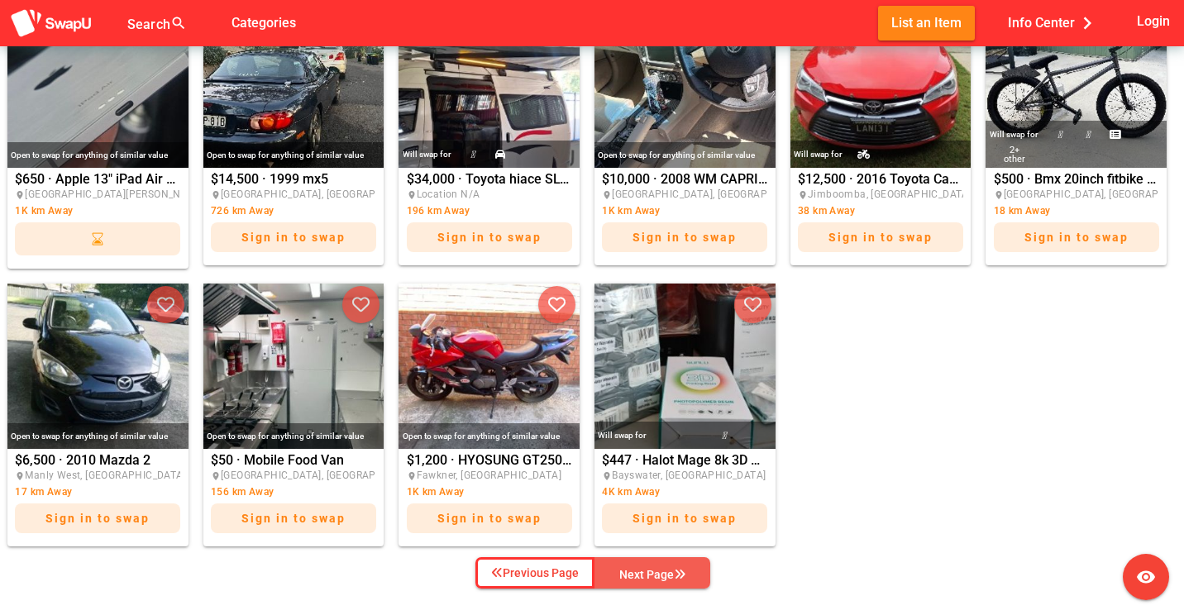
click at [669, 583] on span "Next Page" at bounding box center [652, 574] width 89 height 25
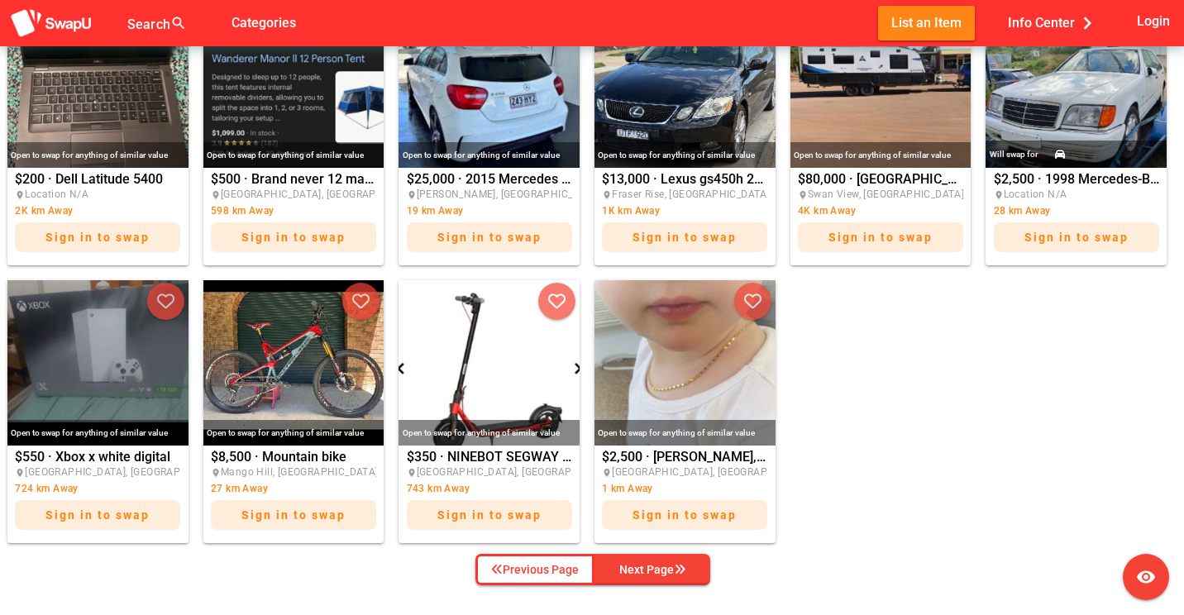
scroll to position [683, 0]
